Goal: Transaction & Acquisition: Purchase product/service

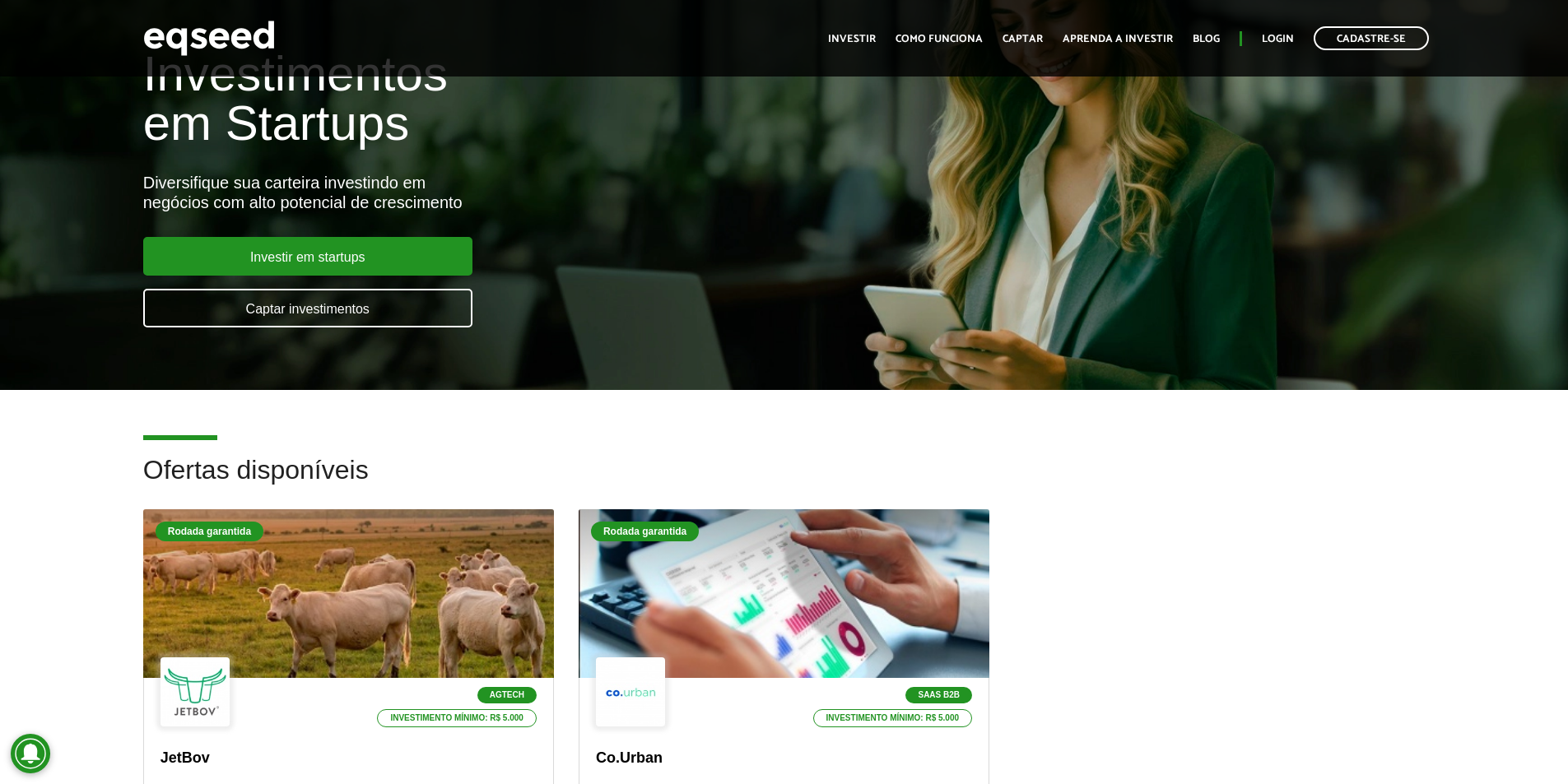
scroll to position [494, 0]
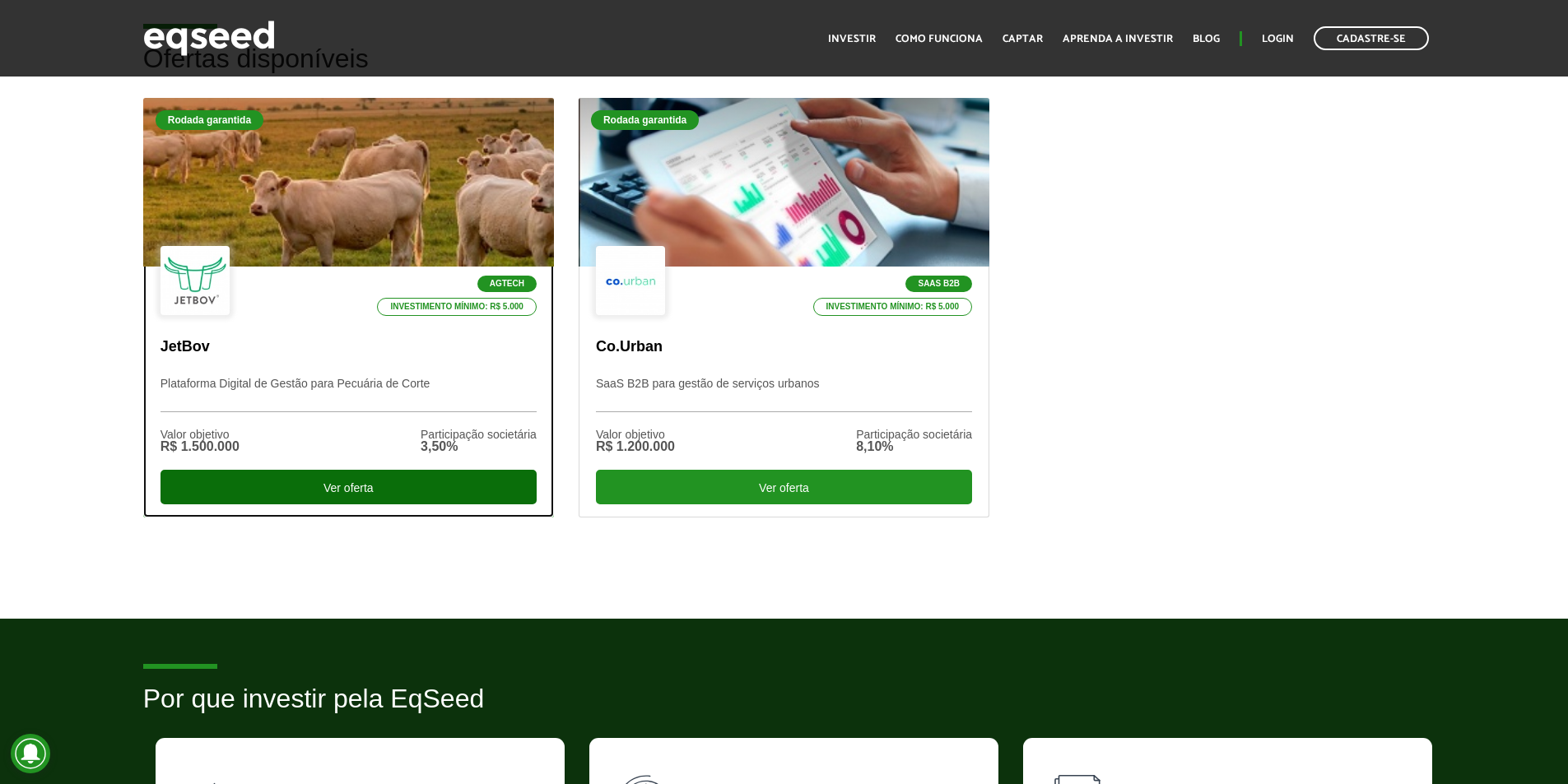
click at [316, 483] on div "Ver oferta" at bounding box center [348, 488] width 376 height 35
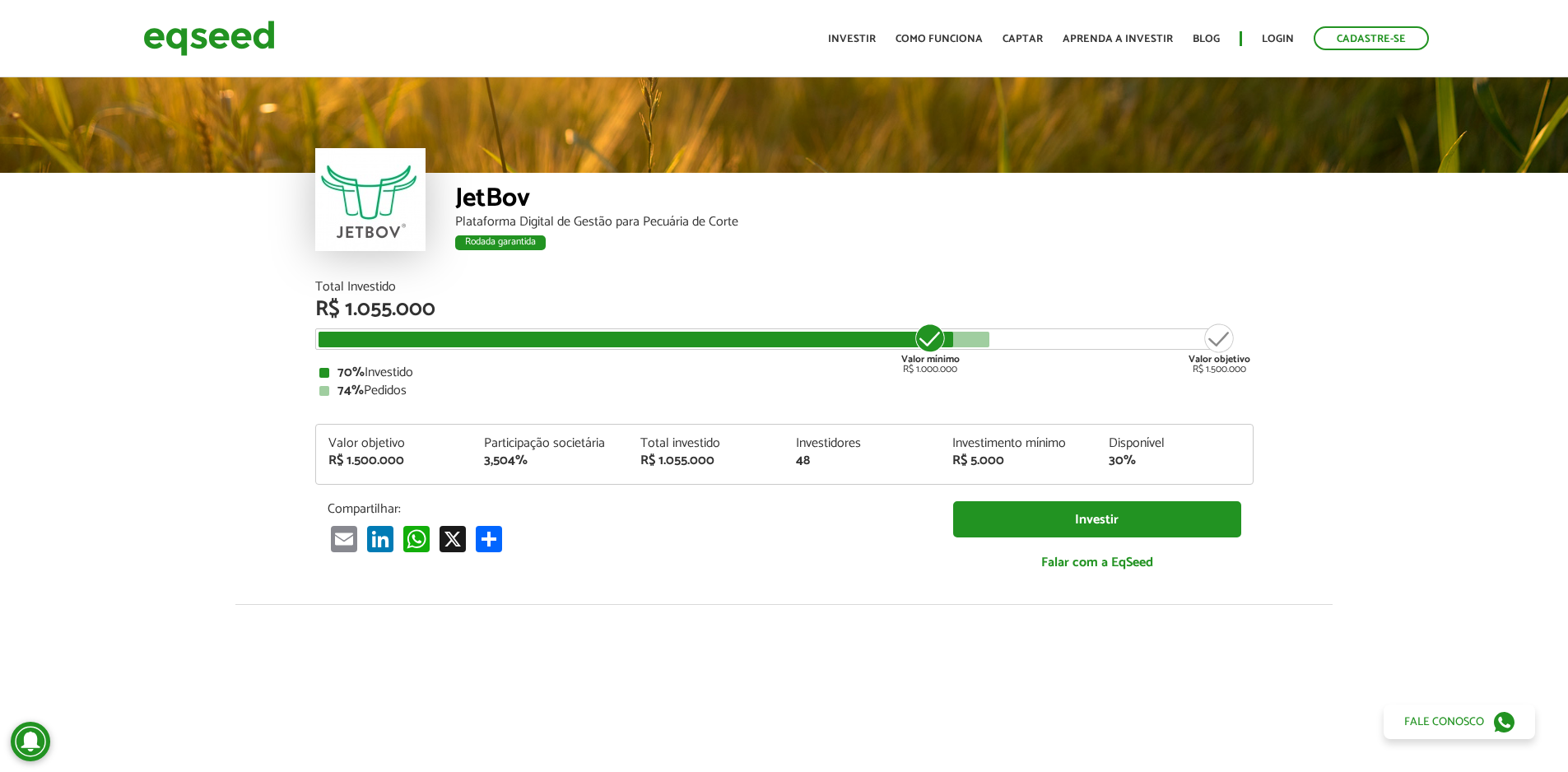
scroll to position [2041, 0]
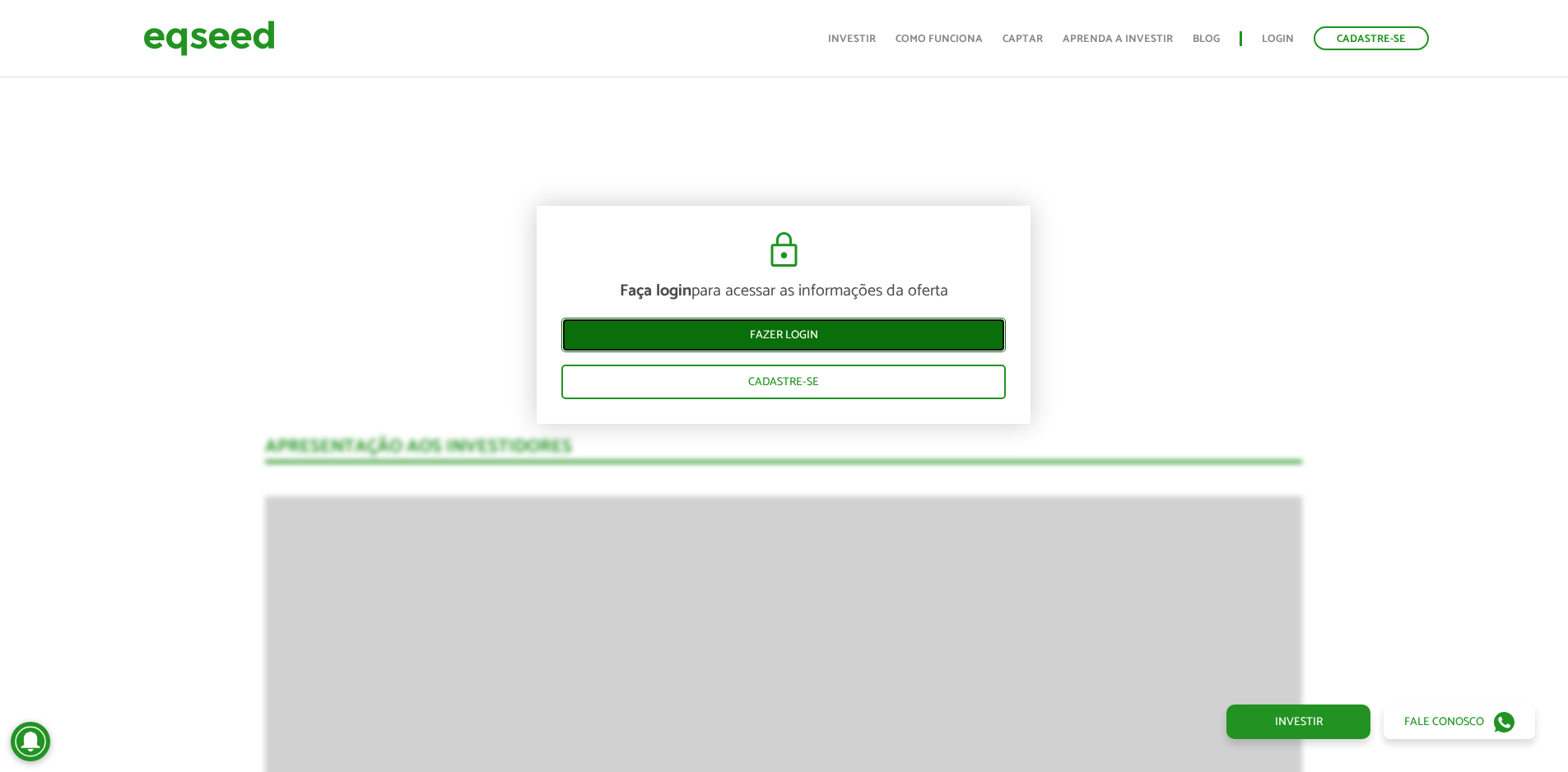
click at [866, 338] on link "Fazer login" at bounding box center [784, 335] width 445 height 35
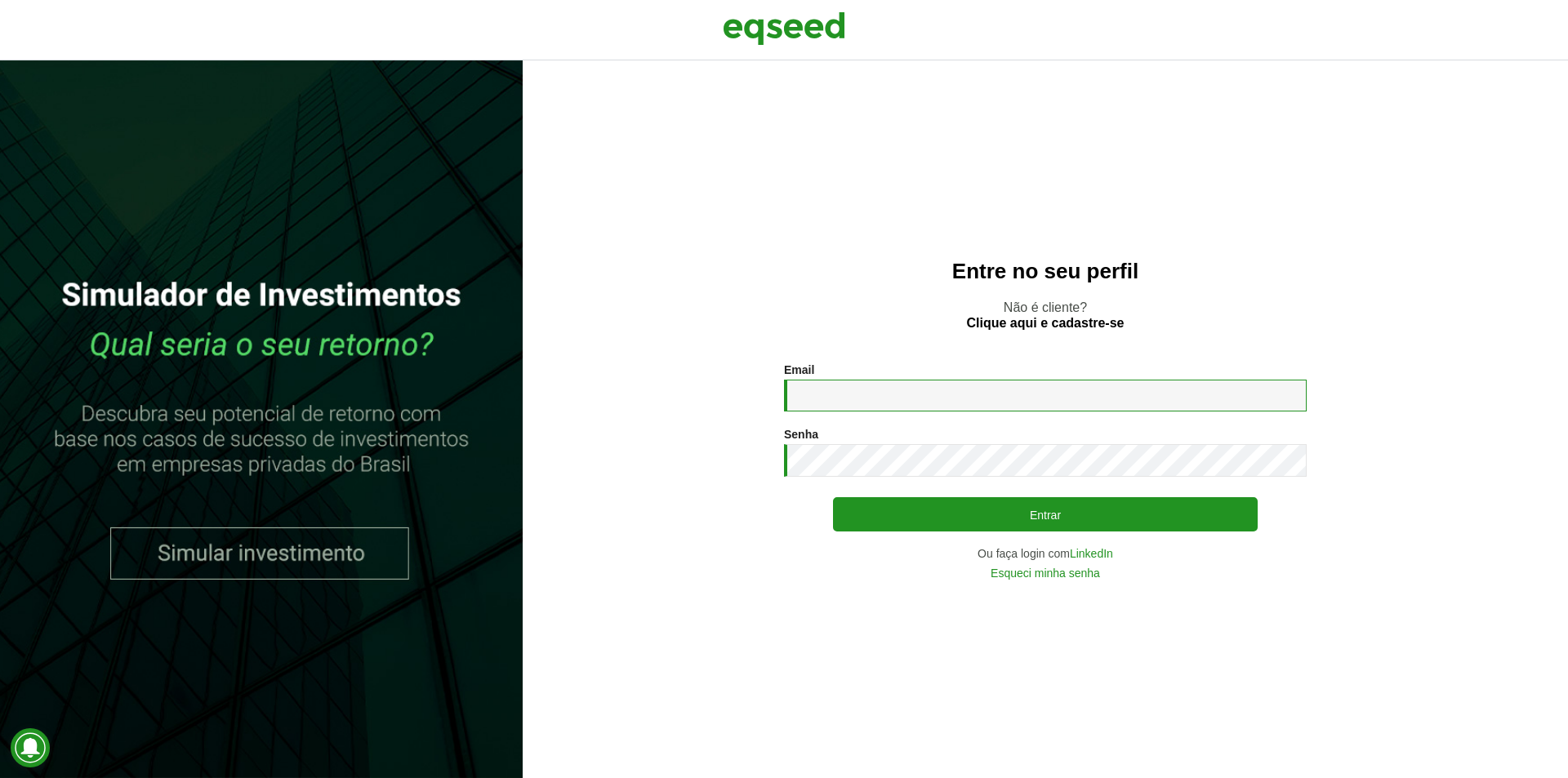
type input "**********"
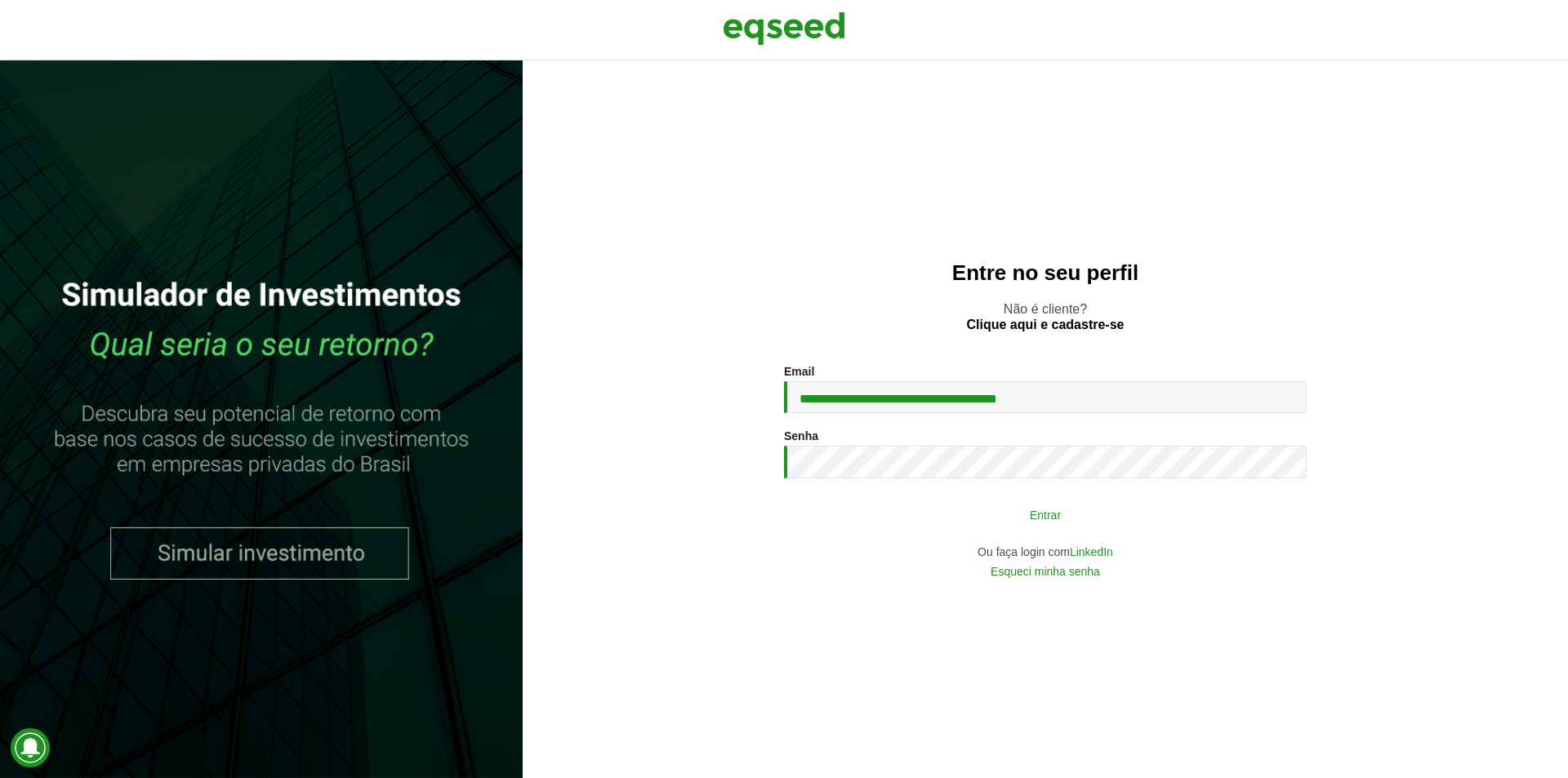
click at [911, 509] on button "Entrar" at bounding box center [1045, 515] width 425 height 31
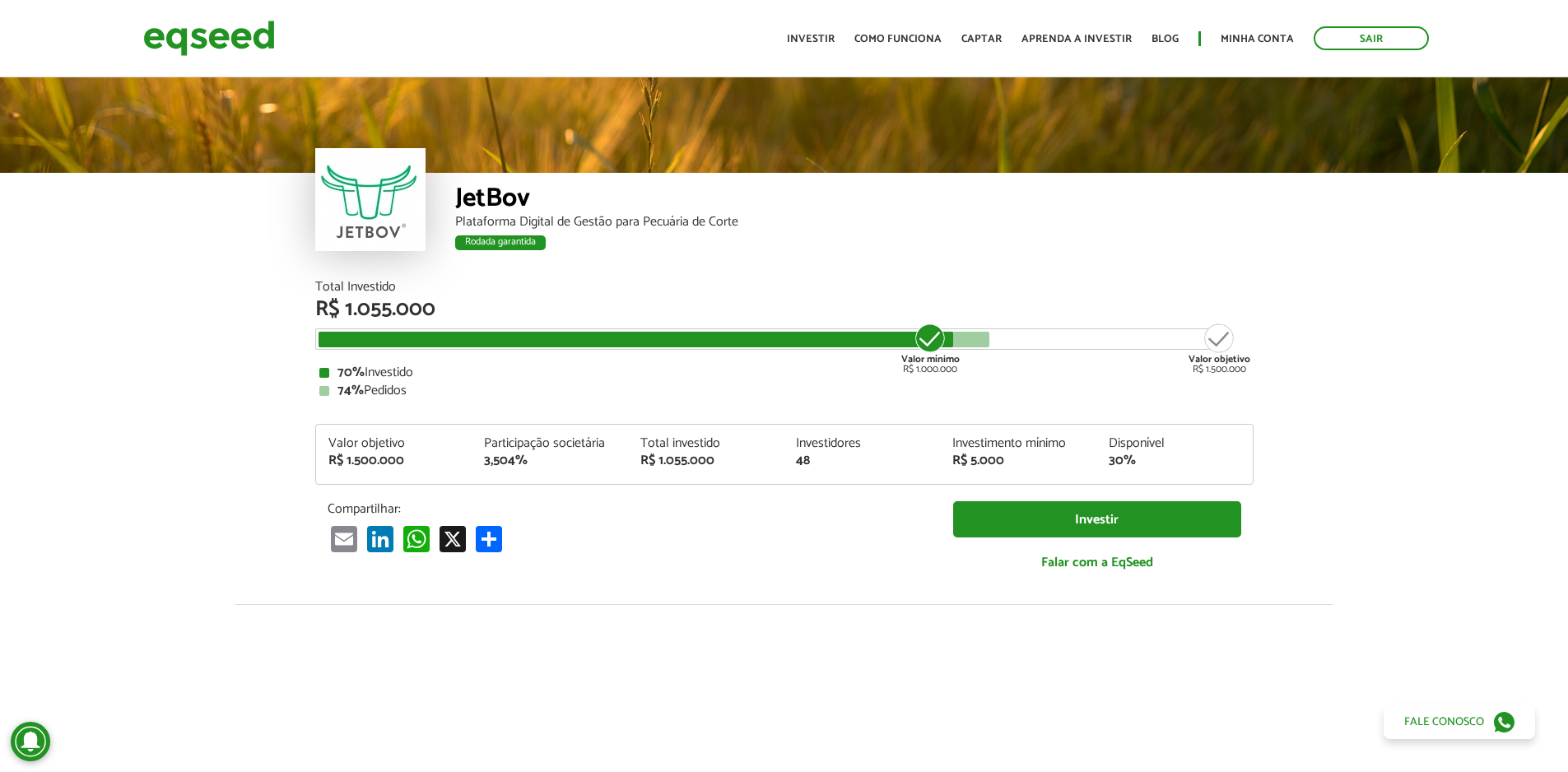
click at [838, 30] on ul "Início Investir Como funciona Captar Aprenda a investir Blog Minha conta Sair" at bounding box center [1107, 38] width 658 height 24
click at [834, 35] on link "Investir" at bounding box center [810, 39] width 48 height 11
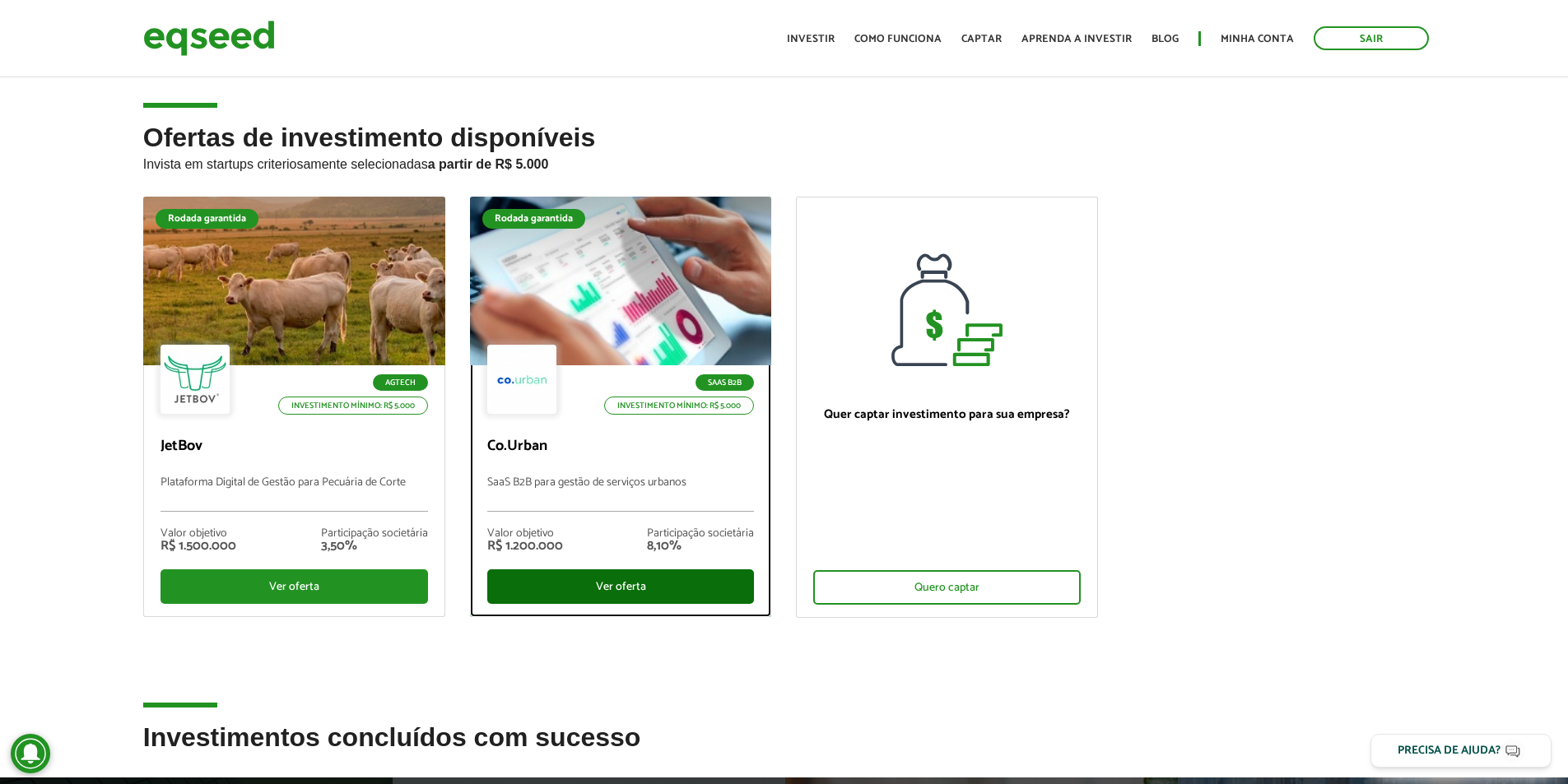
click at [691, 581] on div "Ver oferta" at bounding box center [621, 587] width 268 height 35
